Goal: Check status: Check status

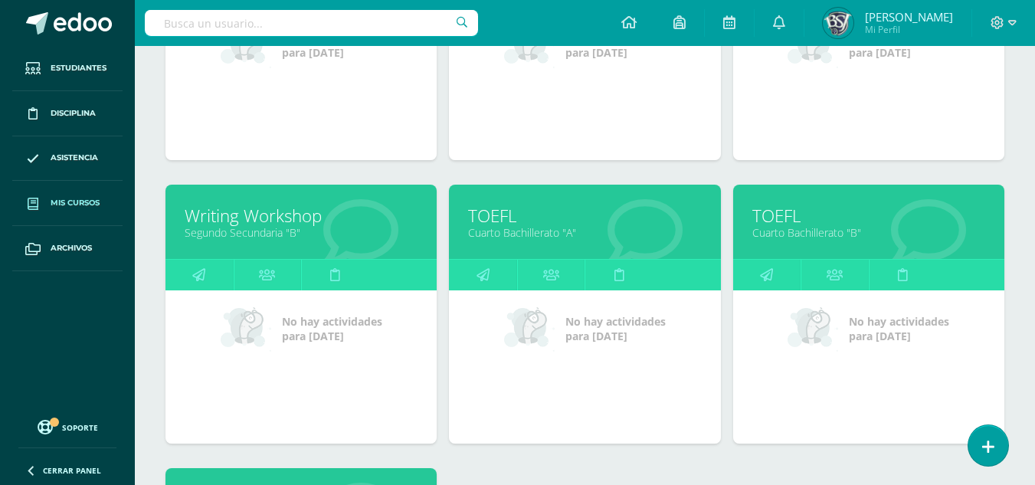
scroll to position [385, 0]
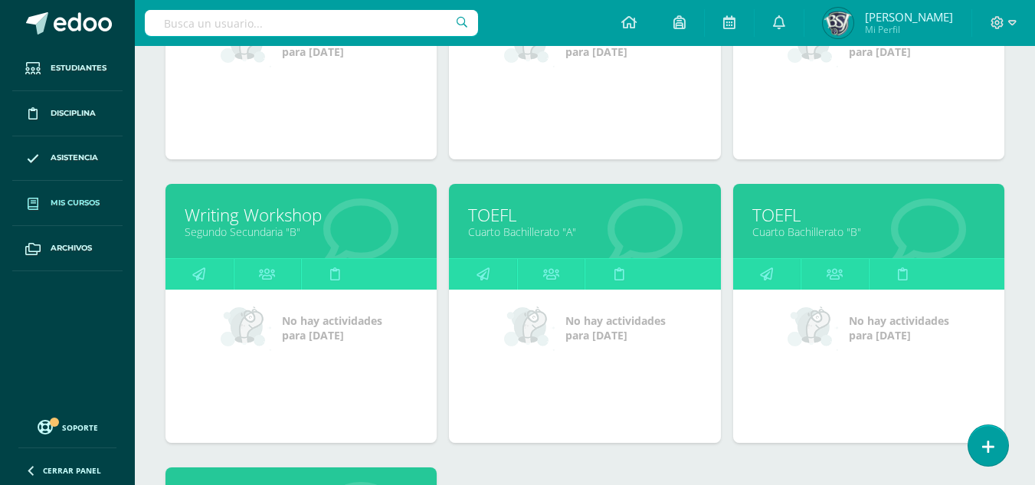
click at [794, 227] on link "Cuarto Bachillerato "B"" at bounding box center [868, 231] width 233 height 15
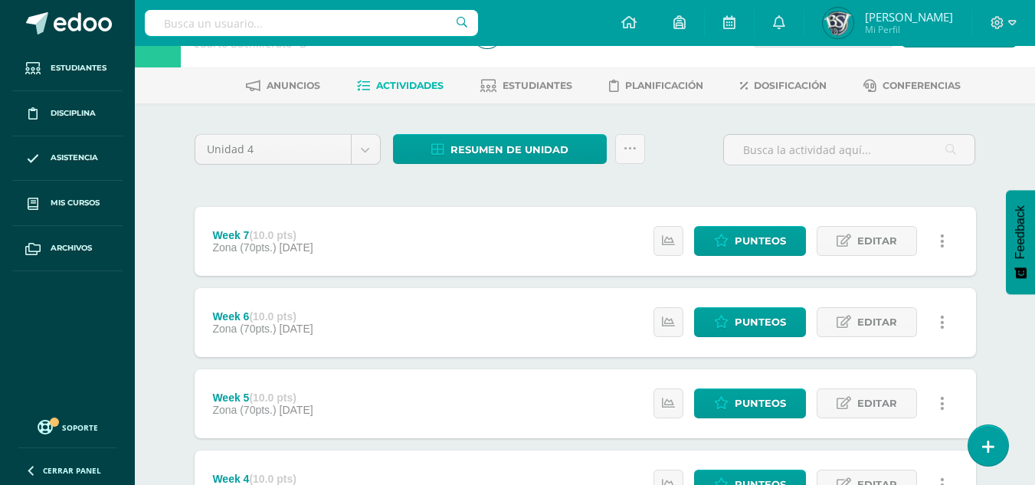
scroll to position [49, 0]
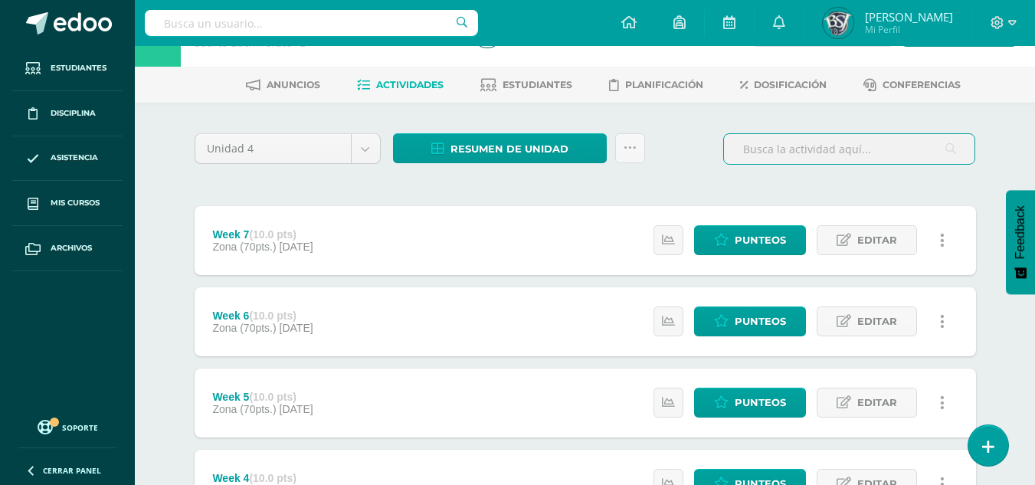
click at [861, 158] on input "text" at bounding box center [849, 149] width 251 height 30
click at [512, 65] on div at bounding box center [608, 32] width 285 height 70
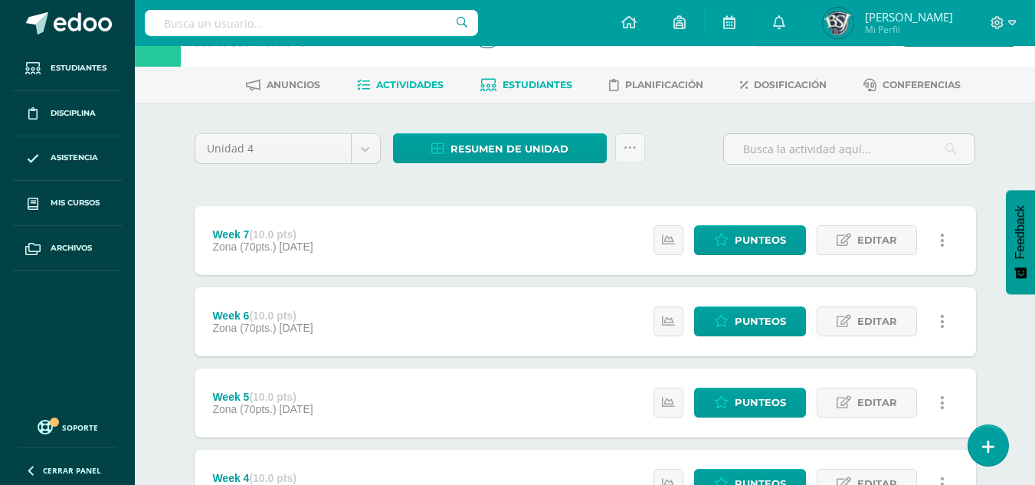
click at [510, 87] on span "Estudiantes" at bounding box center [538, 84] width 70 height 11
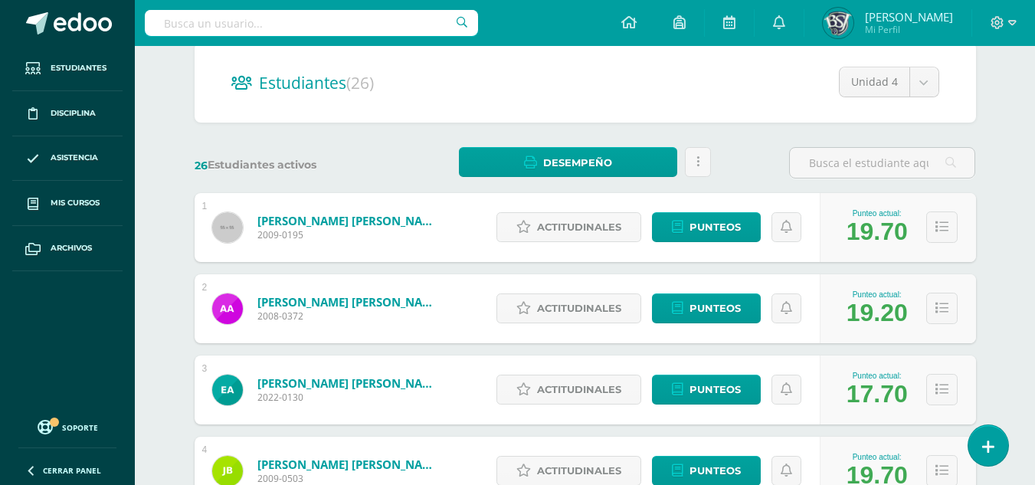
scroll to position [141, 0]
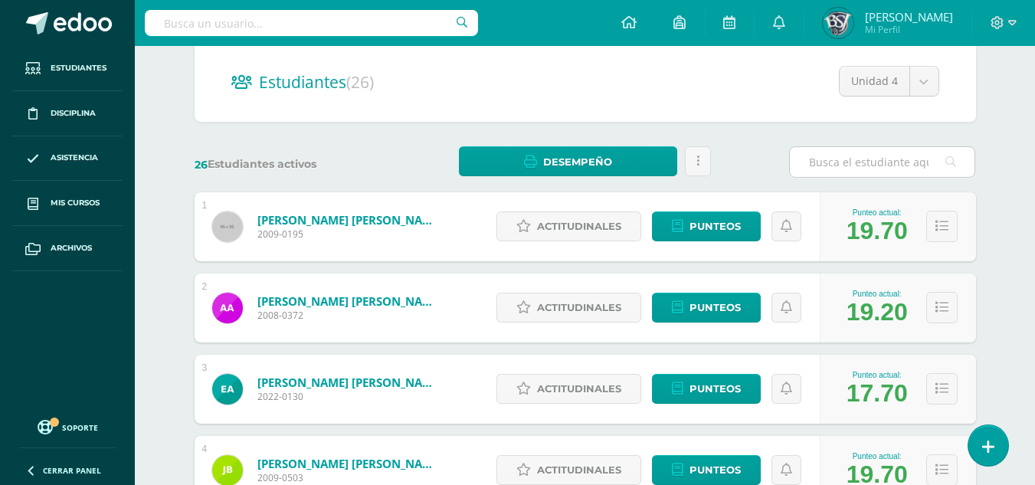
click at [879, 172] on input "text" at bounding box center [882, 162] width 185 height 30
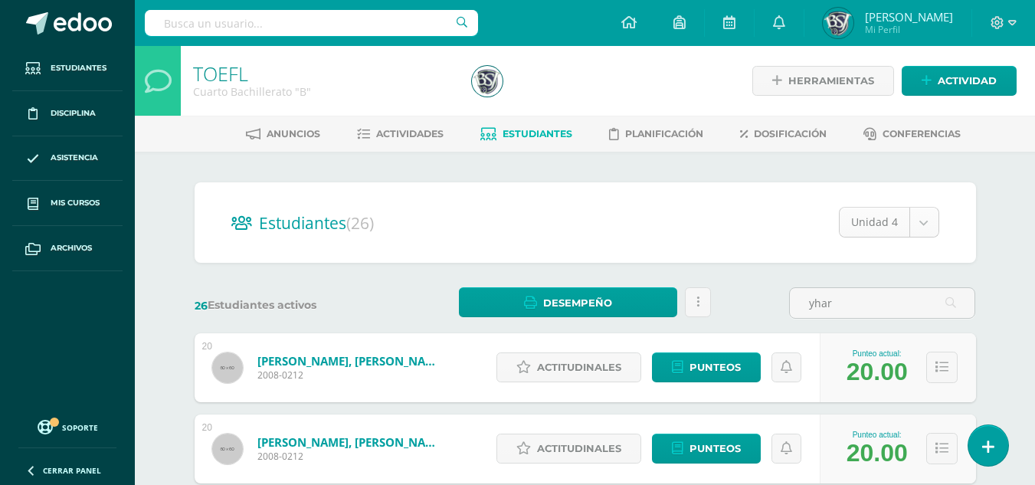
type input "yhar"
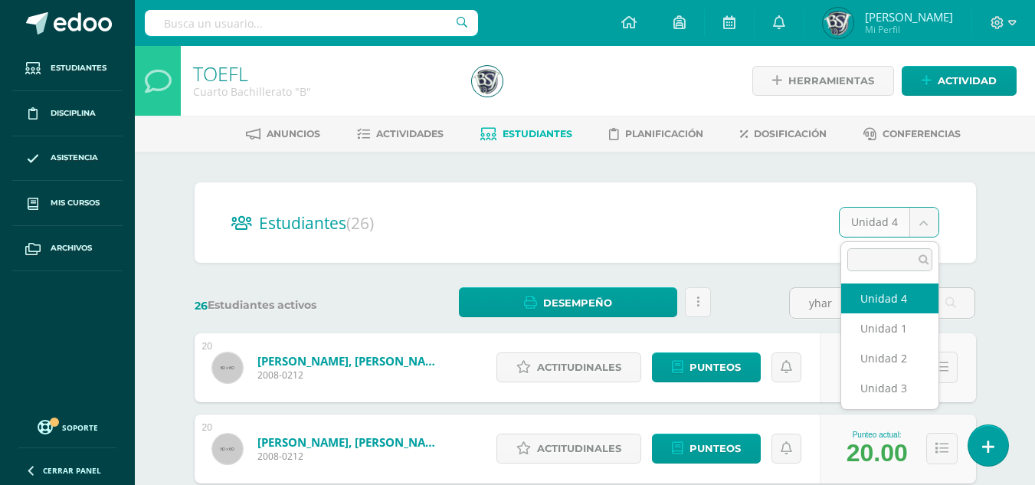
click at [922, 223] on body "Estudiantes Disciplina Asistencia Mis cursos Archivos Soporte Centro de ayuda Ú…" at bounding box center [517, 292] width 1035 height 585
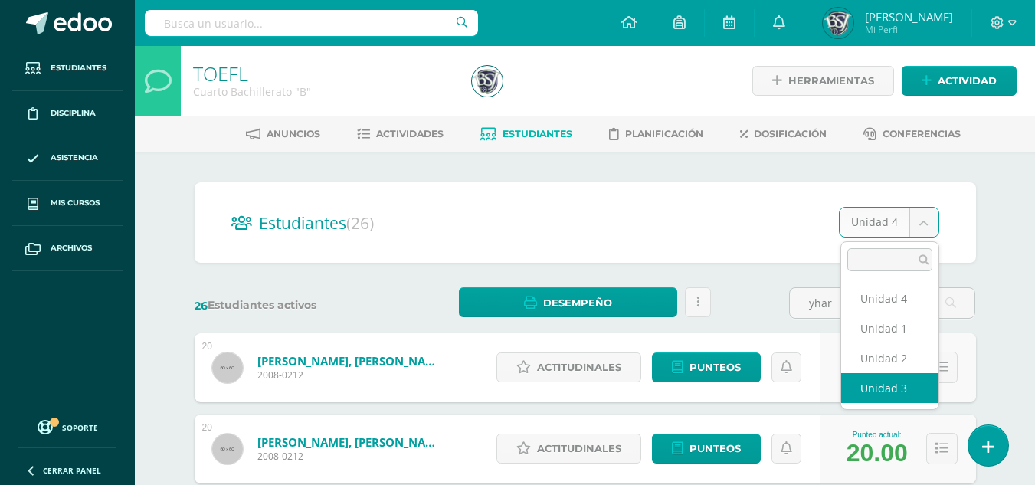
select select "/dashboard/teacher/section/753/students/?unit=29918"
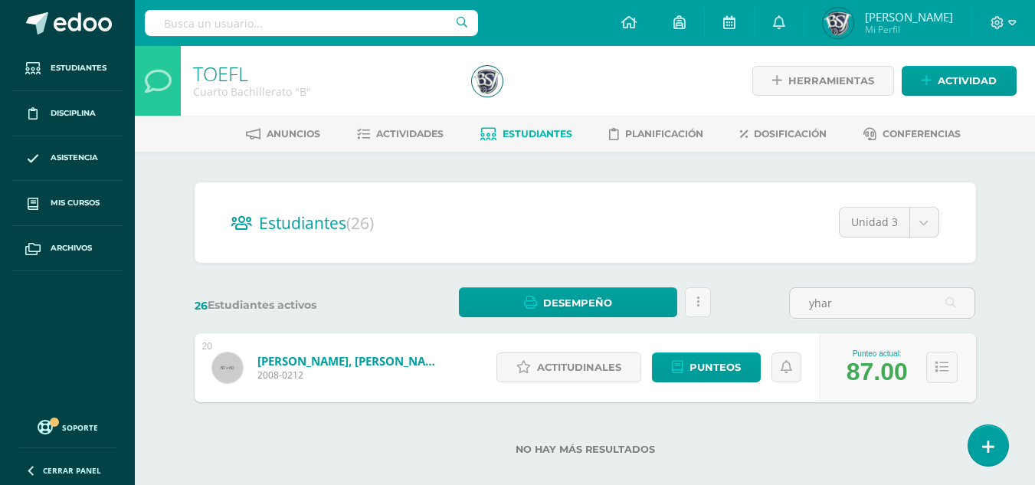
scroll to position [19, 0]
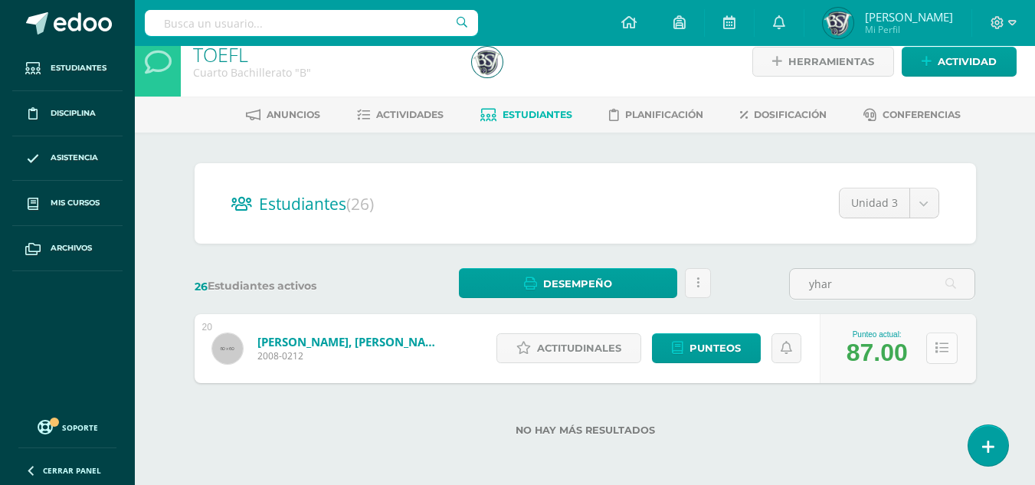
type input "yhar"
click at [945, 354] on icon at bounding box center [941, 348] width 13 height 13
click at [716, 347] on span "Punteos" at bounding box center [715, 348] width 51 height 28
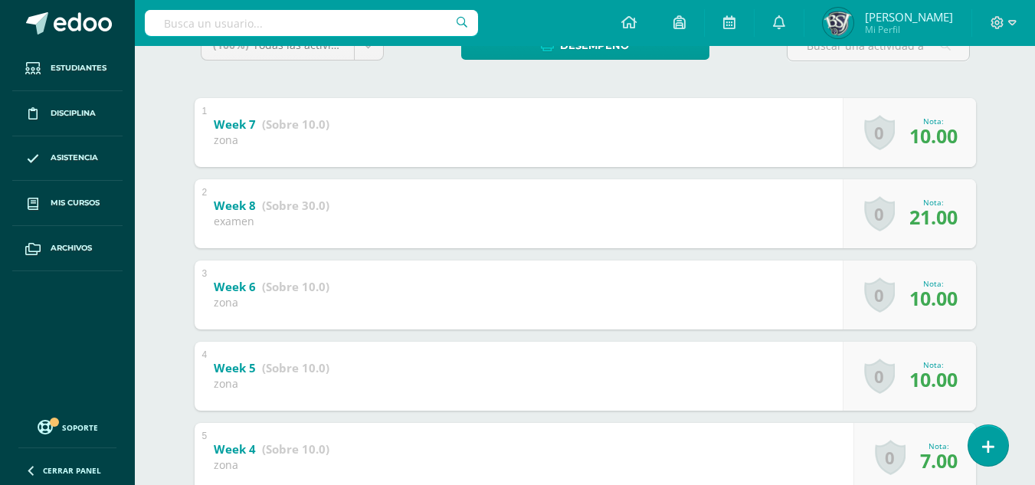
scroll to position [283, 0]
click at [926, 251] on div "1 Week 7 (Sobre 10.0) zona Nota 10.00 0 [GEOGRAPHIC_DATA] Logros obtenidos Aún …" at bounding box center [585, 417] width 781 height 637
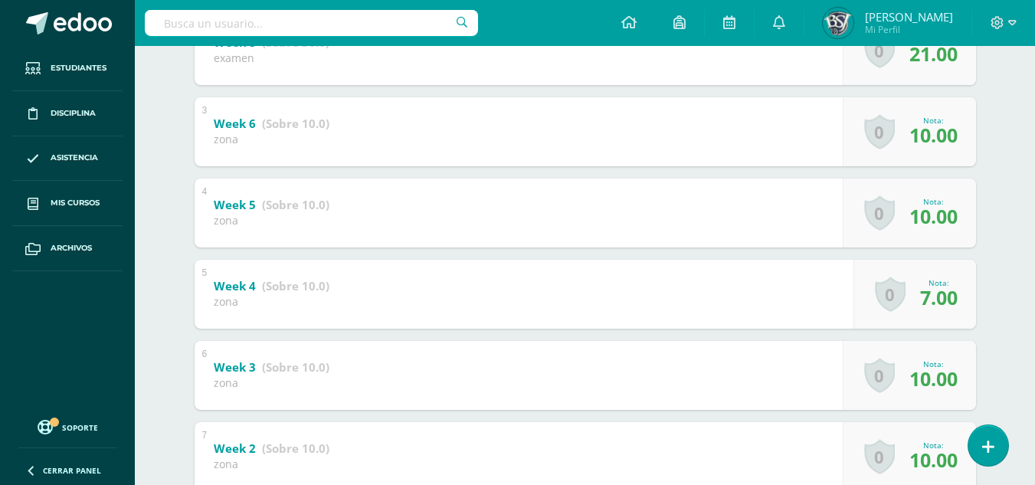
scroll to position [449, 0]
click at [241, 295] on link "Week 4 (Sobre 10.0)" at bounding box center [262, 284] width 120 height 25
click at [273, 281] on strong "(Sobre 10.0)" at bounding box center [287, 284] width 70 height 16
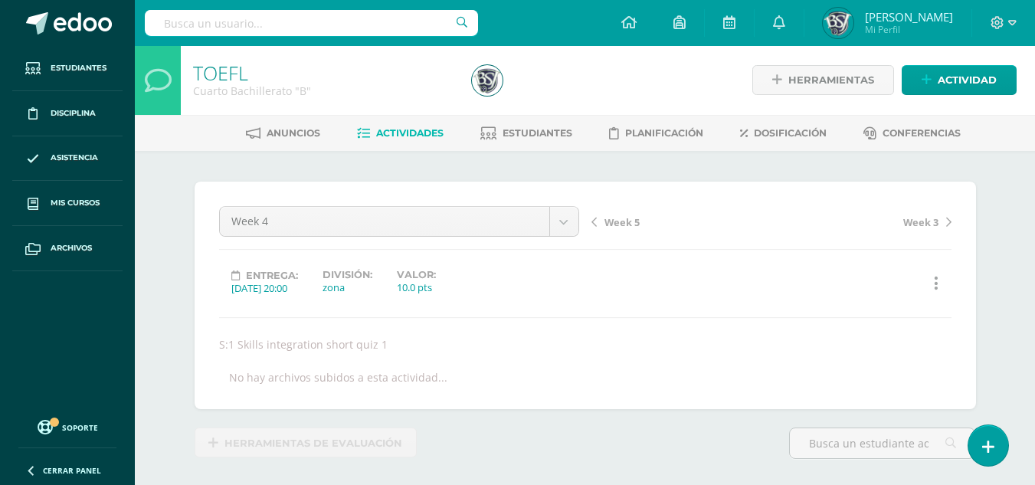
scroll to position [2, 0]
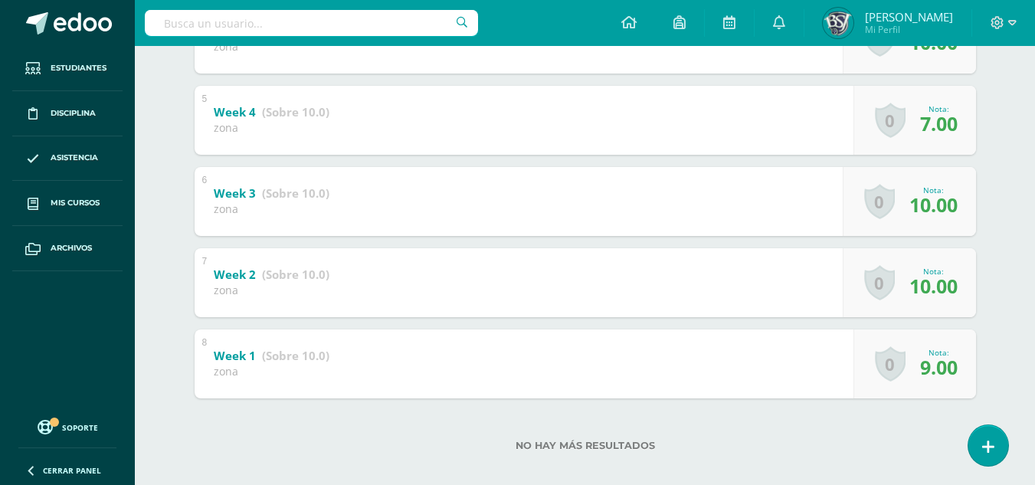
scroll to position [622, 0]
click at [733, 386] on div "8 Week 1 (Sobre 10.0) zona Nota 9.00 0 Logros Logros obtenidos Aún no hay logro…" at bounding box center [585, 363] width 781 height 69
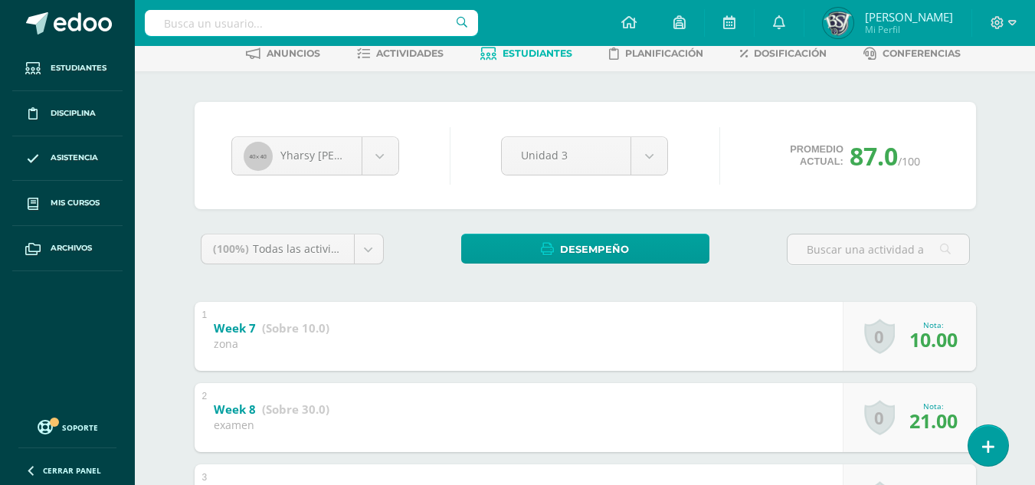
scroll to position [0, 0]
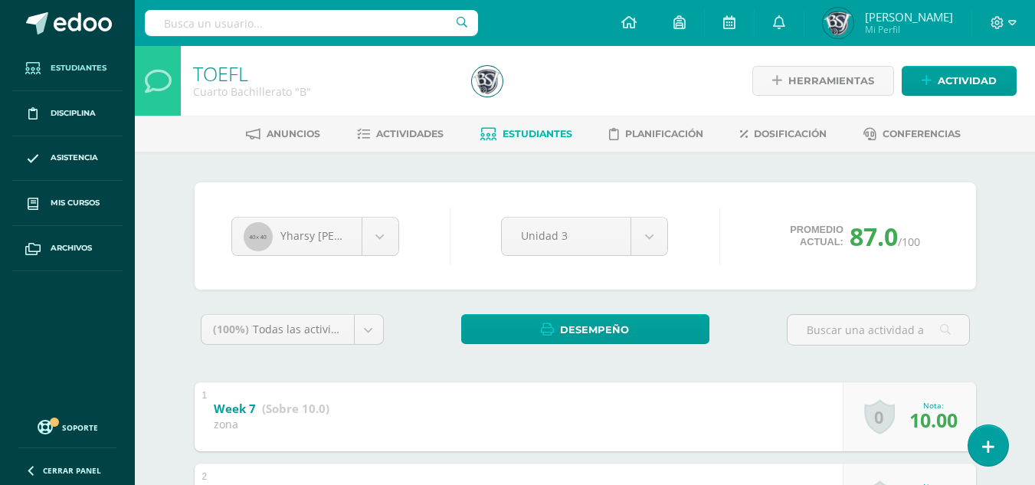
click at [77, 67] on span "Estudiantes" at bounding box center [79, 68] width 56 height 12
